Goal: Task Accomplishment & Management: Use online tool/utility

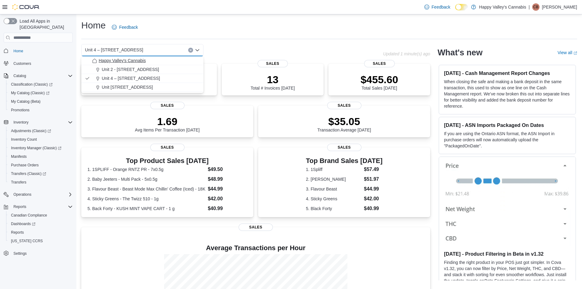
click at [134, 59] on span "Happy Valley's Cannabis" at bounding box center [122, 60] width 47 height 6
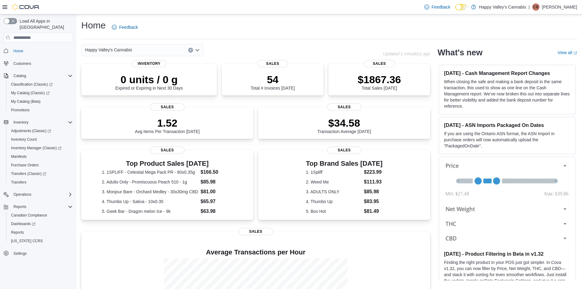
click at [198, 51] on icon "Open list of options" at bounding box center [197, 50] width 5 height 5
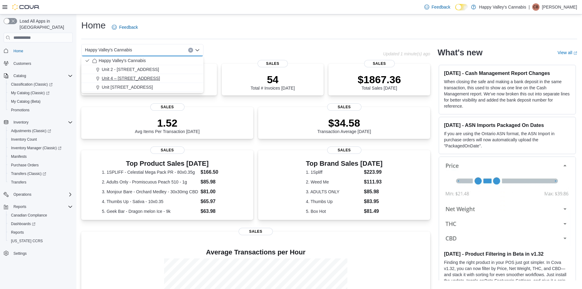
click at [137, 78] on span "Unit 4 – [STREET_ADDRESS]" at bounding box center [131, 78] width 58 height 6
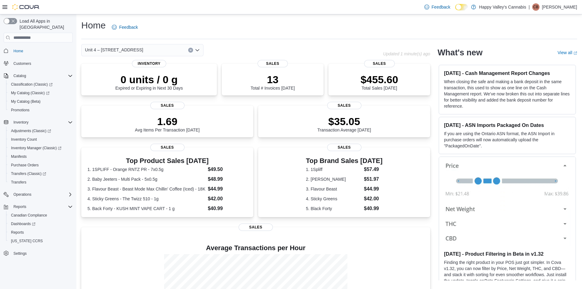
click at [197, 51] on icon "Open list of options" at bounding box center [197, 50] width 5 height 5
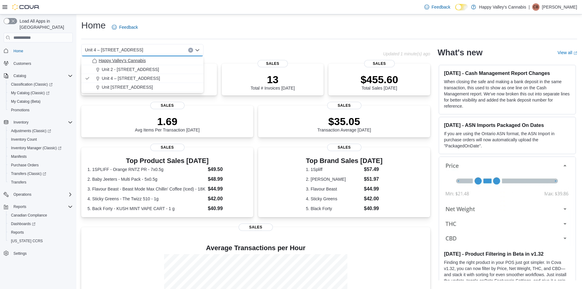
click at [138, 63] on span "Happy Valley's Cannabis" at bounding box center [122, 60] width 47 height 6
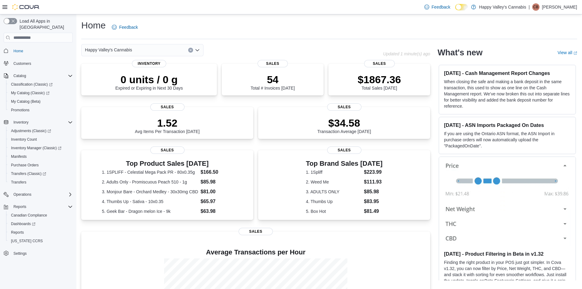
click at [196, 46] on div "Happy Valley's Cannabis Combo box. Selected. Happy Valley's Cannabis. Press Bac…" at bounding box center [142, 50] width 122 height 12
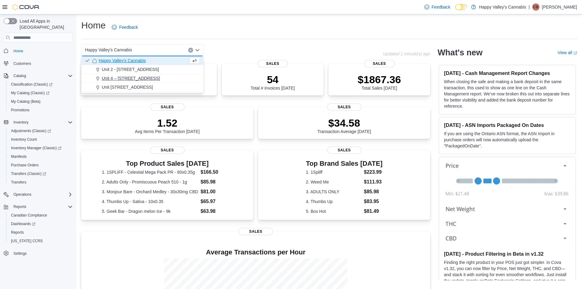
click at [136, 75] on span "Unit 4 – [STREET_ADDRESS]" at bounding box center [131, 78] width 58 height 6
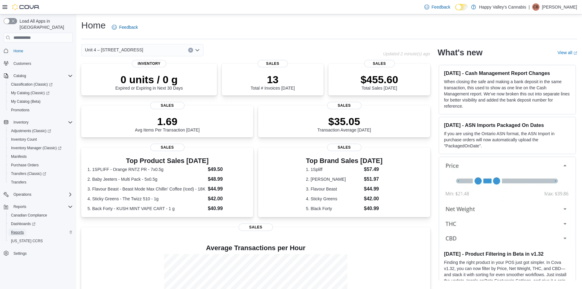
click at [23, 230] on span "Reports" at bounding box center [17, 232] width 13 height 5
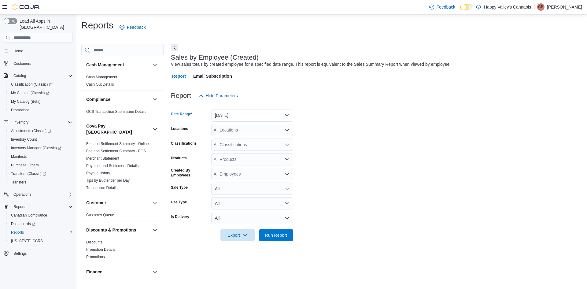
click at [250, 117] on button "[DATE]" at bounding box center [252, 115] width 82 height 12
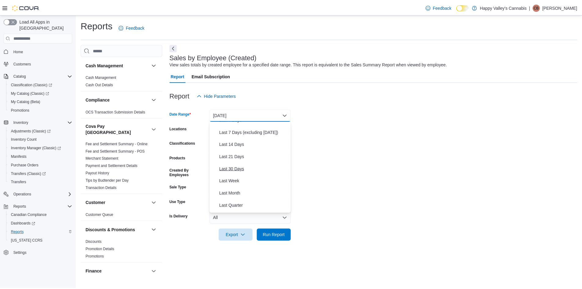
scroll to position [92, 0]
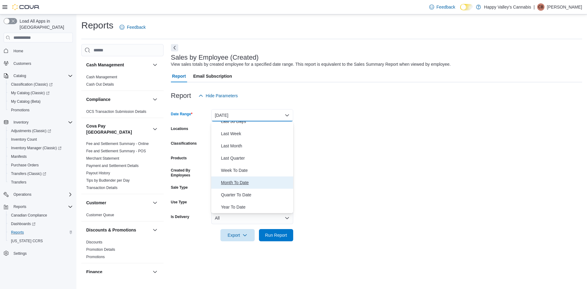
click at [242, 180] on span "Month To Date" at bounding box center [256, 182] width 70 height 7
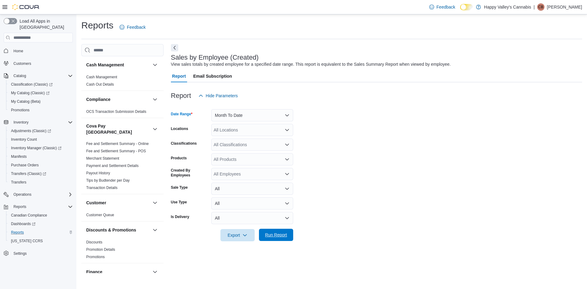
click at [271, 231] on span "Run Report" at bounding box center [275, 234] width 27 height 12
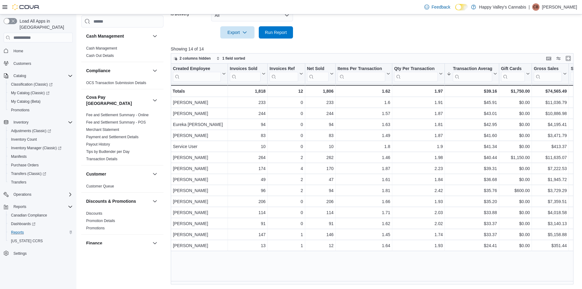
scroll to position [203, 0]
click at [20, 49] on span "Home" at bounding box center [18, 51] width 10 height 5
